Goal: Task Accomplishment & Management: Manage account settings

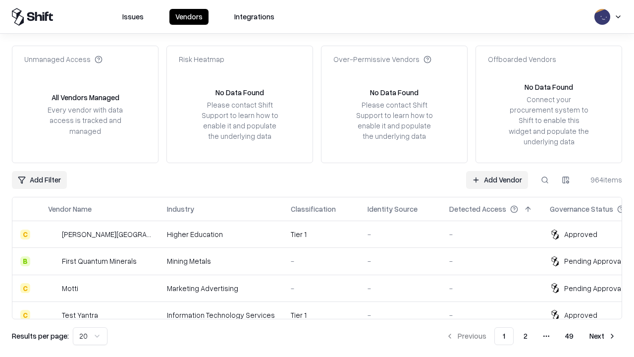
click at [497, 179] on link "Add Vendor" at bounding box center [497, 180] width 62 height 18
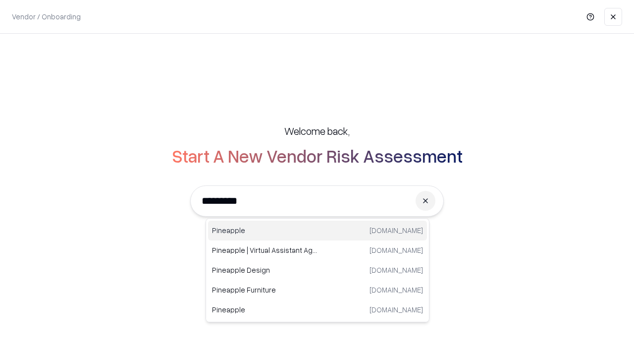
click at [317, 230] on div "Pineapple [DOMAIN_NAME]" at bounding box center [317, 230] width 219 height 20
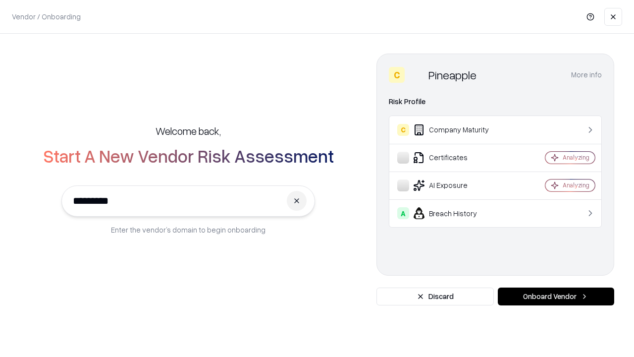
type input "*********"
click at [556, 296] on button "Onboard Vendor" at bounding box center [556, 296] width 116 height 18
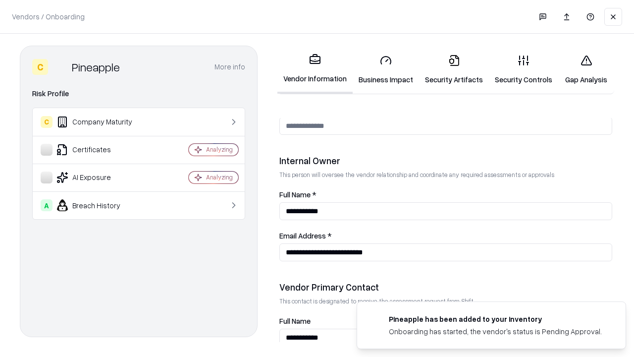
scroll to position [513, 0]
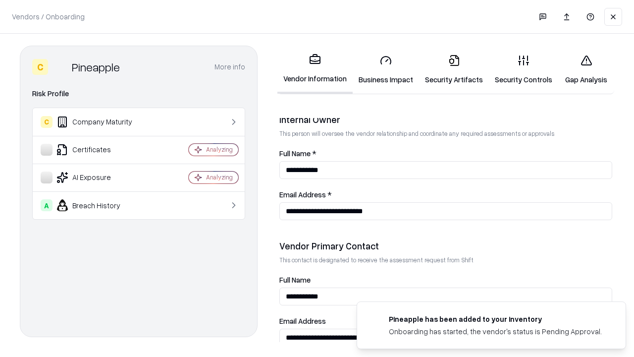
click at [386, 69] on link "Business Impact" at bounding box center [386, 70] width 66 height 46
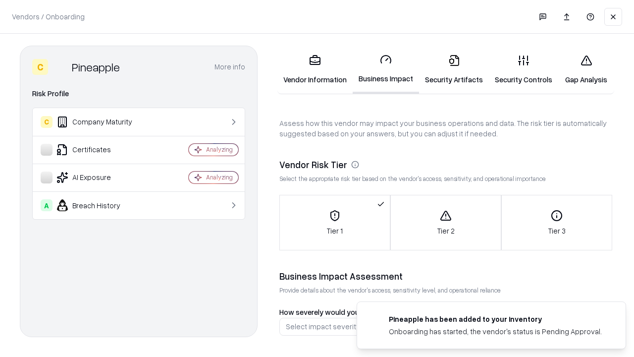
click at [586, 69] on link "Gap Analysis" at bounding box center [586, 70] width 56 height 46
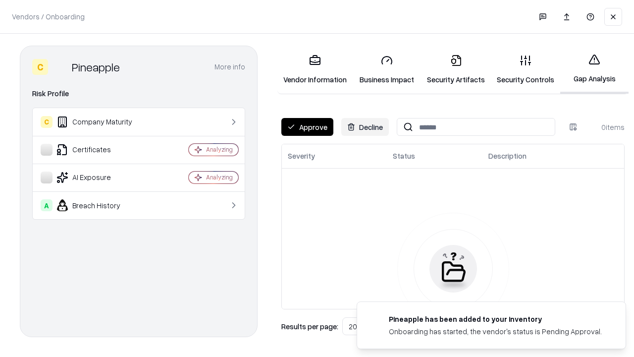
click at [307, 127] on button "Approve" at bounding box center [307, 127] width 52 height 18
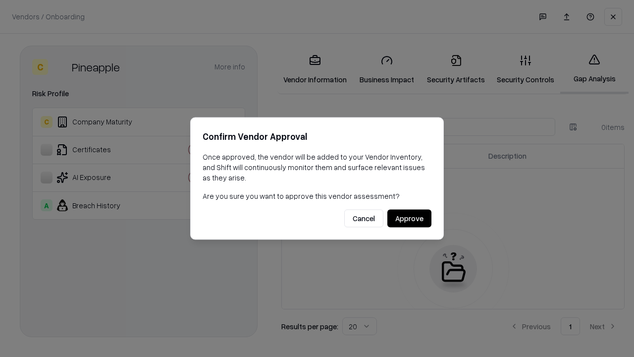
click at [409, 218] on button "Approve" at bounding box center [409, 218] width 44 height 18
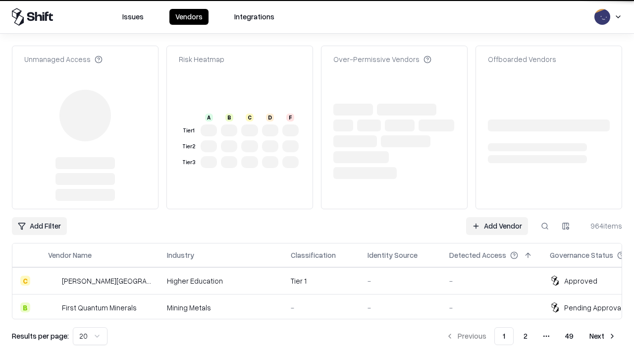
type input "*********"
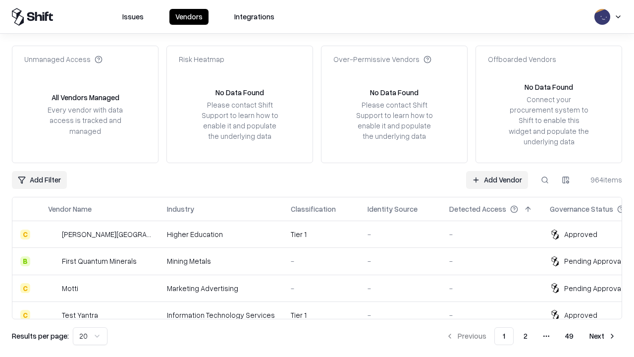
click at [497, 179] on link "Add Vendor" at bounding box center [497, 180] width 62 height 18
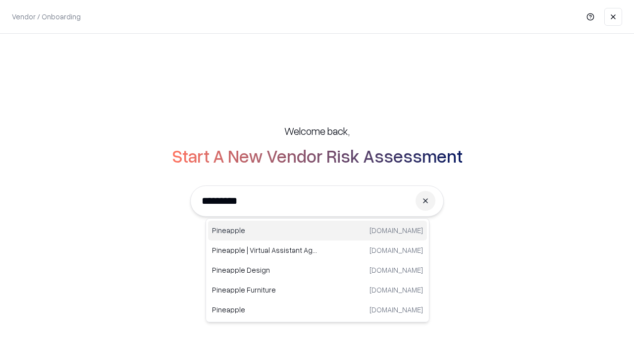
click at [317, 230] on div "Pineapple [DOMAIN_NAME]" at bounding box center [317, 230] width 219 height 20
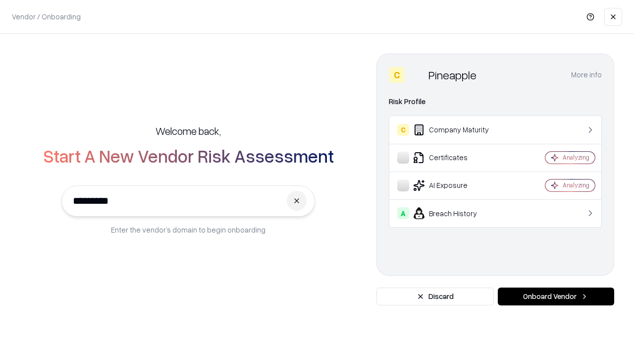
type input "*********"
click at [556, 296] on button "Onboard Vendor" at bounding box center [556, 296] width 116 height 18
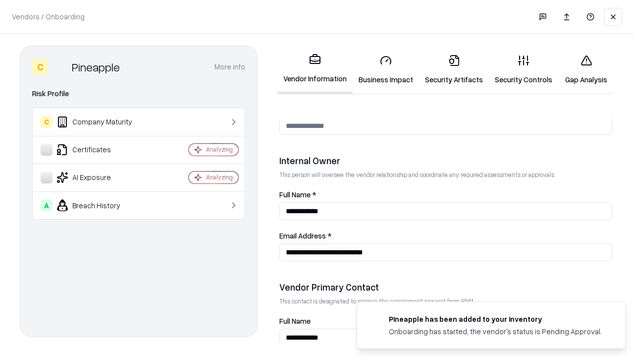
scroll to position [513, 0]
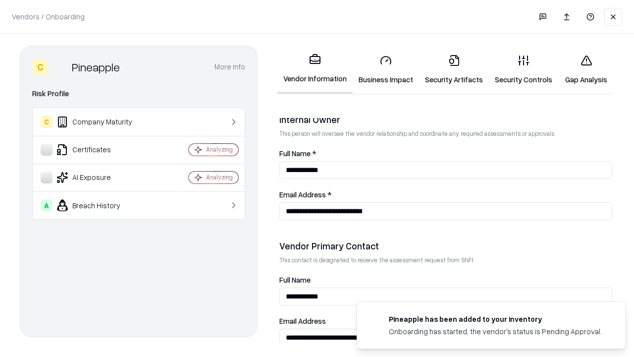
click at [586, 69] on link "Gap Analysis" at bounding box center [586, 70] width 56 height 46
